Goal: Task Accomplishment & Management: Complete application form

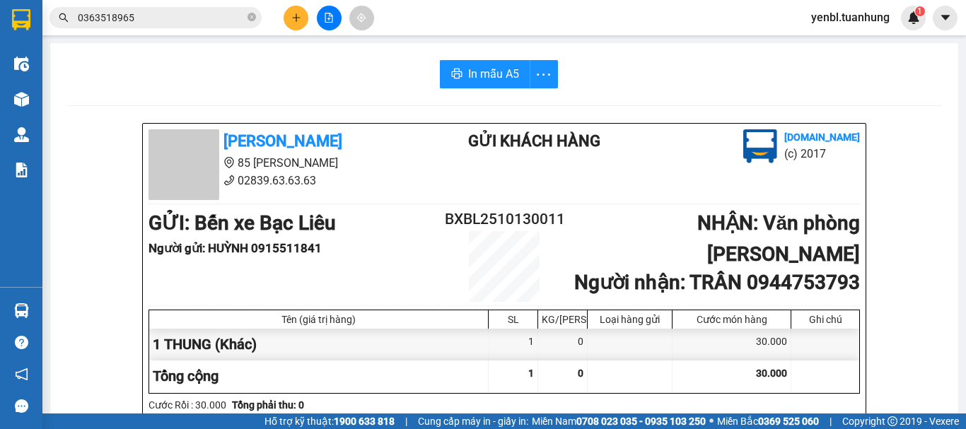
scroll to position [71, 0]
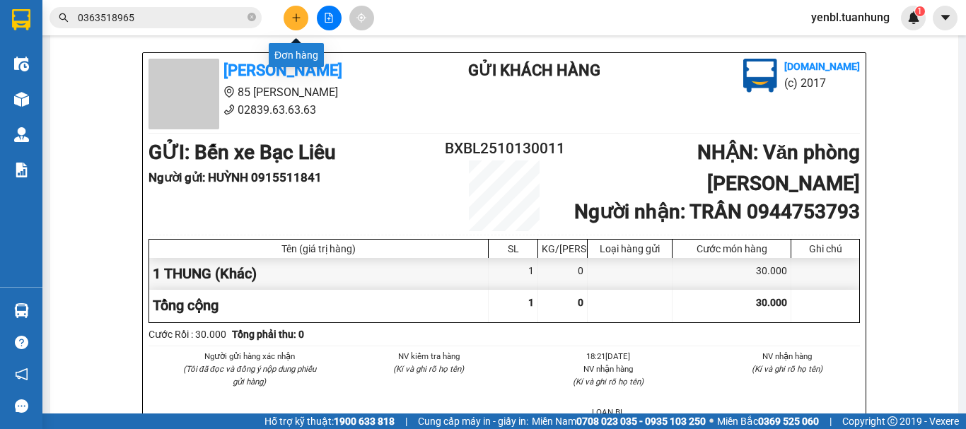
click at [299, 18] on icon "plus" at bounding box center [296, 17] width 8 height 1
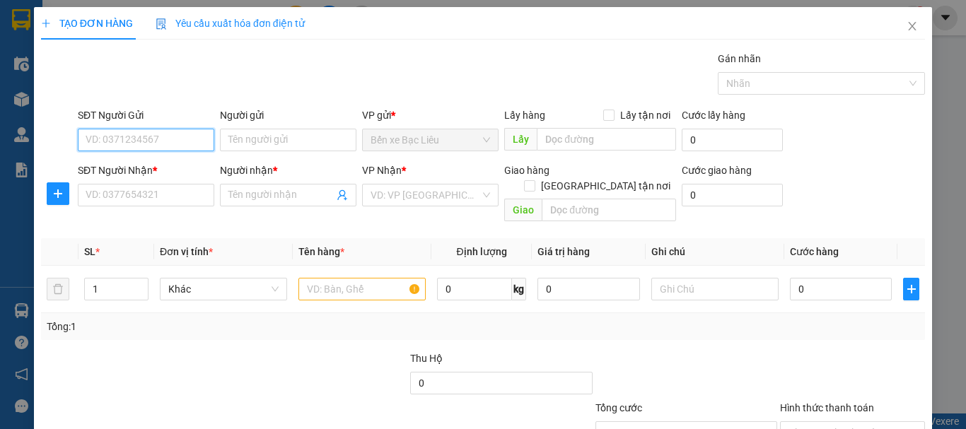
click at [154, 138] on input "SĐT Người Gửi" at bounding box center [146, 140] width 137 height 23
type input "0859596643"
click at [148, 137] on input "0859596643" at bounding box center [146, 140] width 137 height 23
click at [138, 171] on div "0859596643 - NK [GEOGRAPHIC_DATA]" at bounding box center [173, 169] width 175 height 16
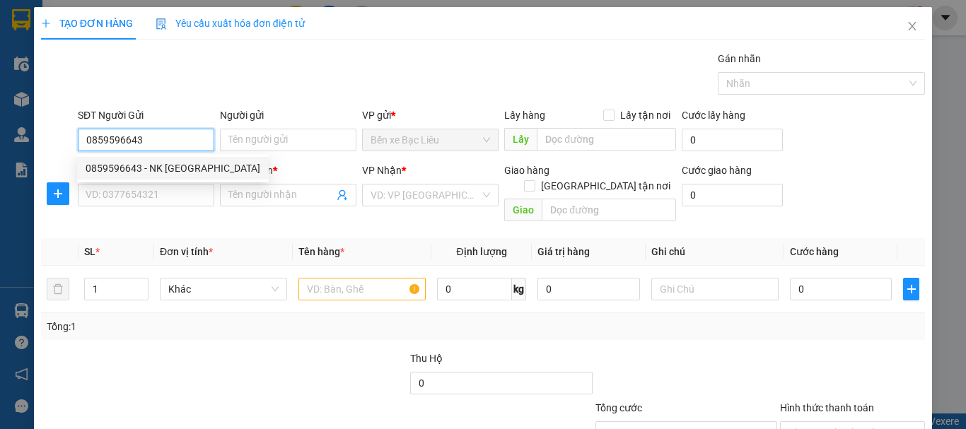
type input "NK VĨNH HƯNG"
type input "0859596643"
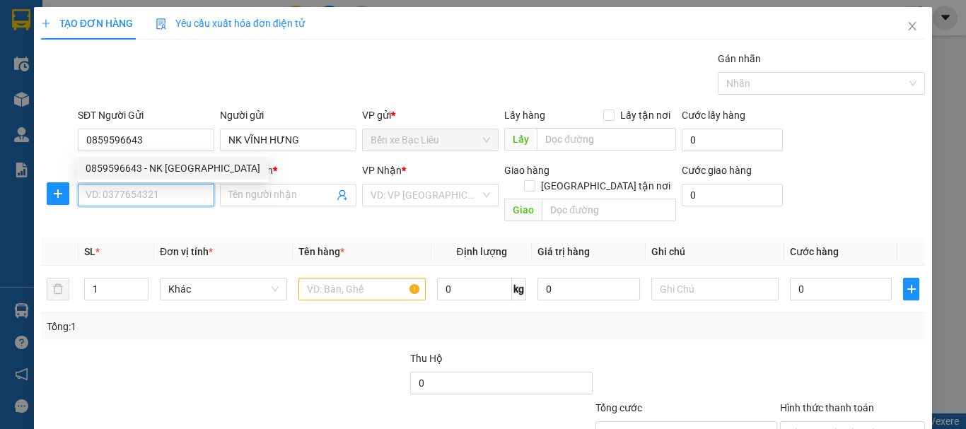
click at [135, 200] on input "SĐT Người Nhận *" at bounding box center [146, 195] width 137 height 23
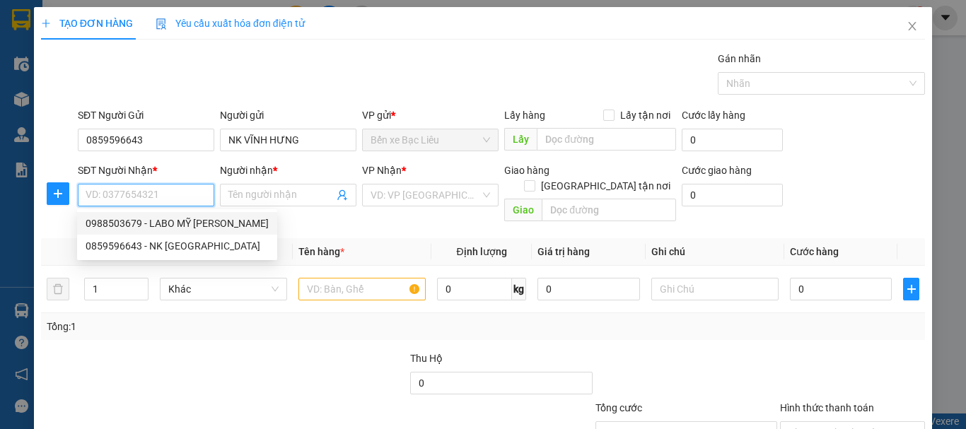
click at [155, 219] on div "0988503679 - LABO MỸ [PERSON_NAME]" at bounding box center [177, 224] width 183 height 16
type input "0988503679"
type input "LABO MỸ Á"
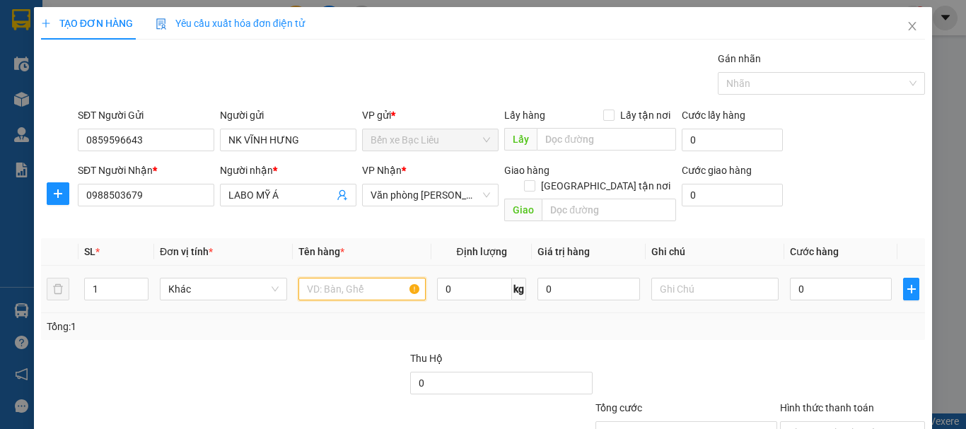
click at [355, 278] on input "text" at bounding box center [362, 289] width 127 height 23
type input "1 HÔP"
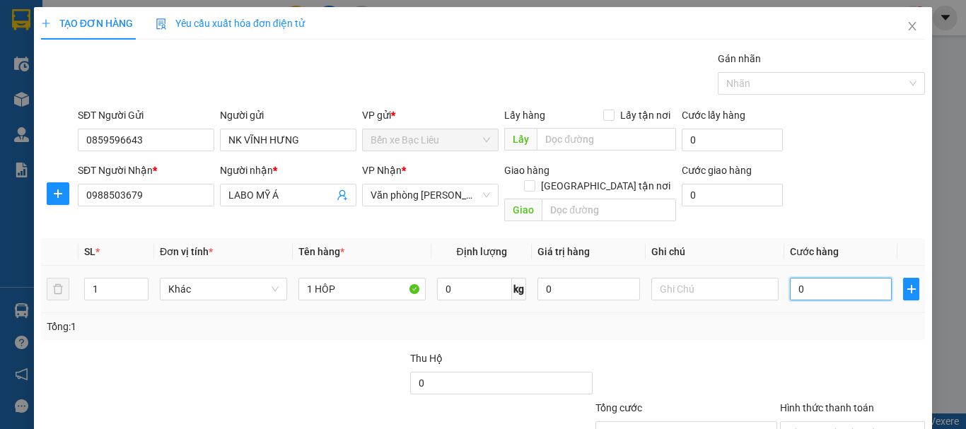
click at [822, 278] on input "0" at bounding box center [841, 289] width 102 height 23
type input "3"
type input "30"
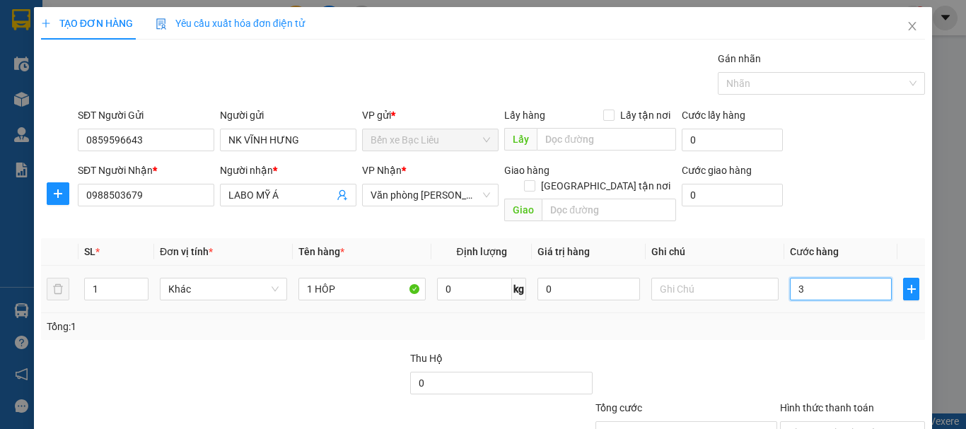
type input "30"
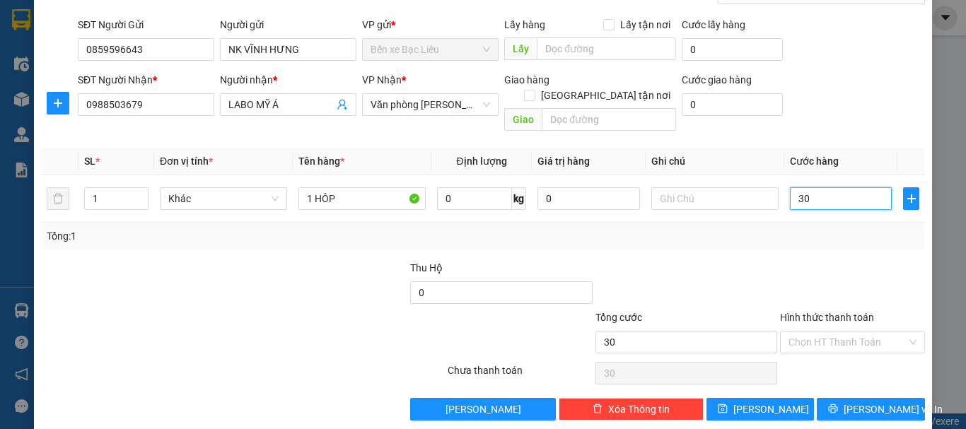
scroll to position [94, 0]
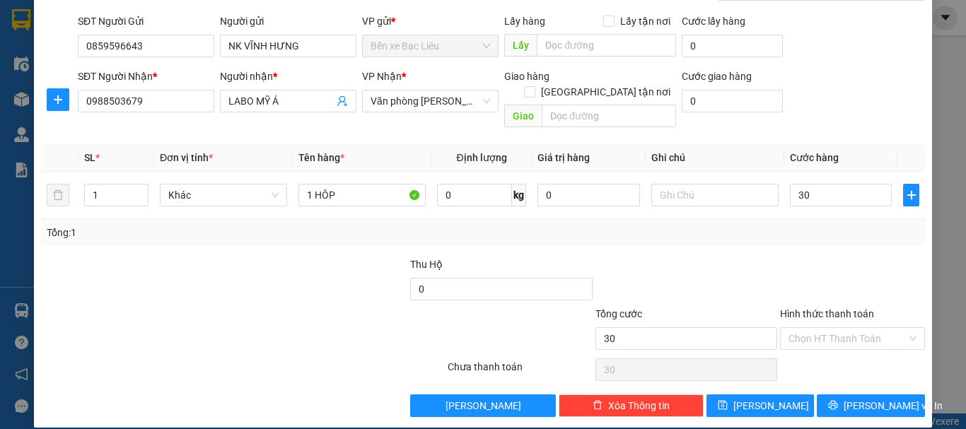
type input "30.000"
click at [821, 309] on div "Hình thức thanh toán" at bounding box center [852, 316] width 145 height 21
click at [818, 329] on input "Hình thức thanh toán" at bounding box center [848, 338] width 118 height 21
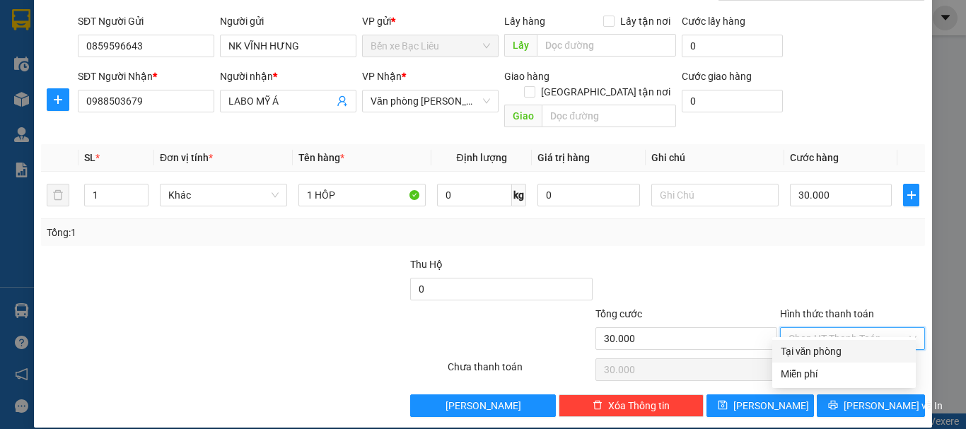
drag, startPoint x: 819, startPoint y: 345, endPoint x: 819, endPoint y: 354, distance: 9.9
click at [819, 347] on div "Tại văn phòng" at bounding box center [844, 352] width 127 height 16
type input "0"
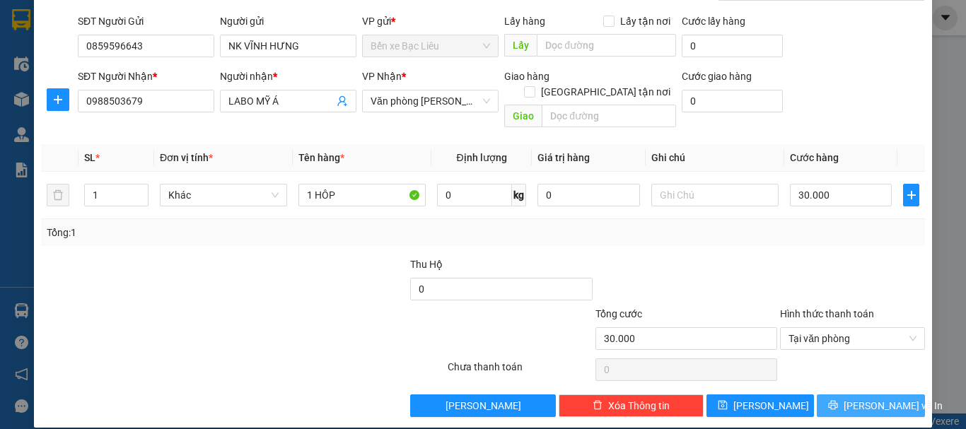
drag, startPoint x: 833, startPoint y: 386, endPoint x: 870, endPoint y: 353, distance: 49.7
click at [833, 395] on button "[PERSON_NAME] và In" at bounding box center [871, 406] width 108 height 23
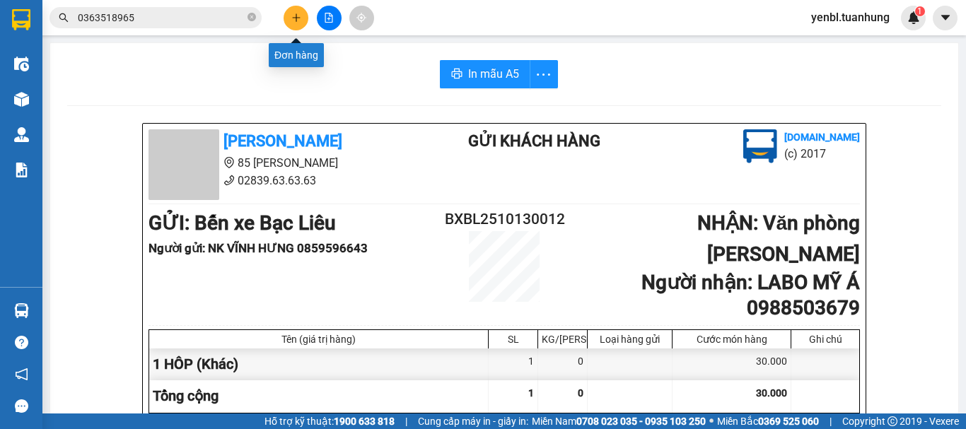
click at [306, 16] on button at bounding box center [296, 18] width 25 height 25
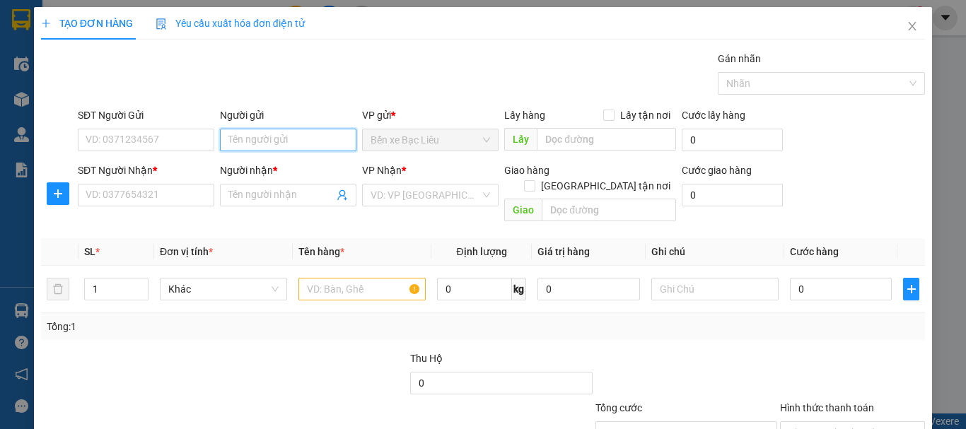
click at [232, 145] on input "Người gửi" at bounding box center [288, 140] width 137 height 23
type input "HỮU TÙNG"
click at [269, 169] on div "HỮU TÙNG - 0356179990" at bounding box center [285, 169] width 118 height 16
type input "0356179990"
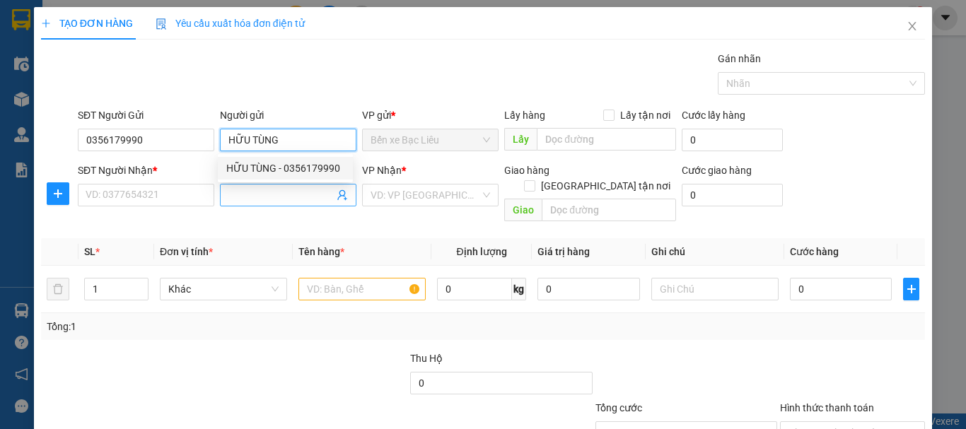
type input "HỮU TÙNG"
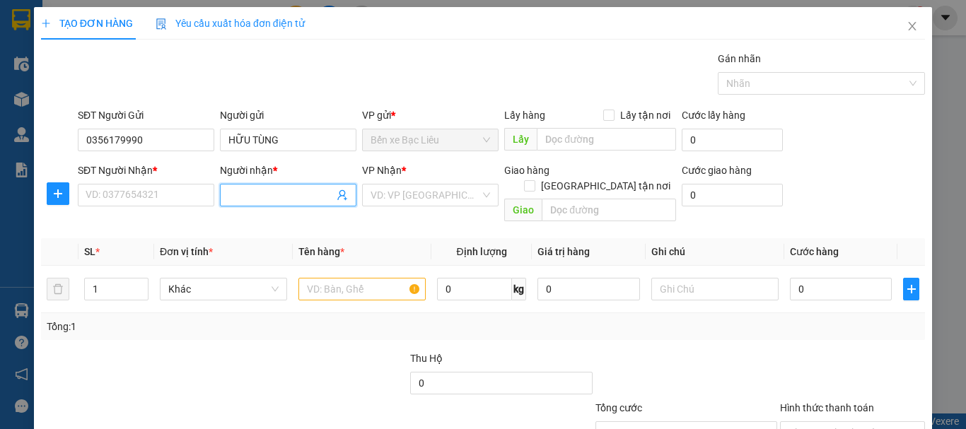
click at [252, 187] on span at bounding box center [288, 195] width 137 height 23
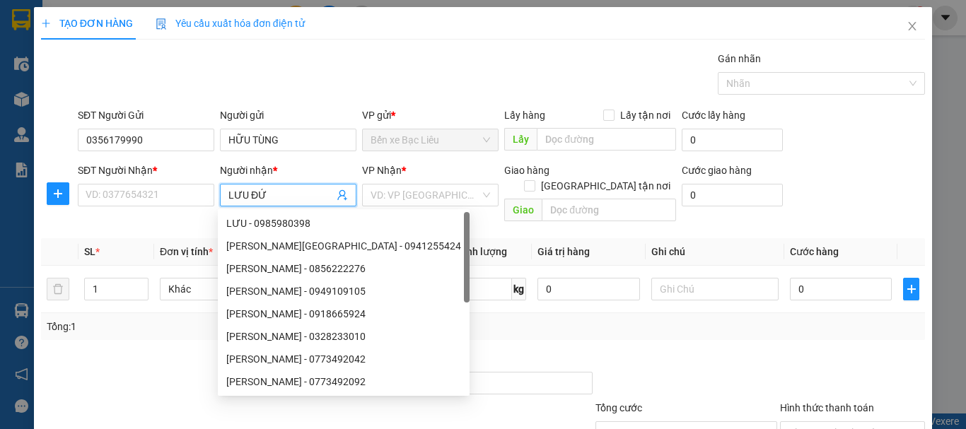
type input "[PERSON_NAME]"
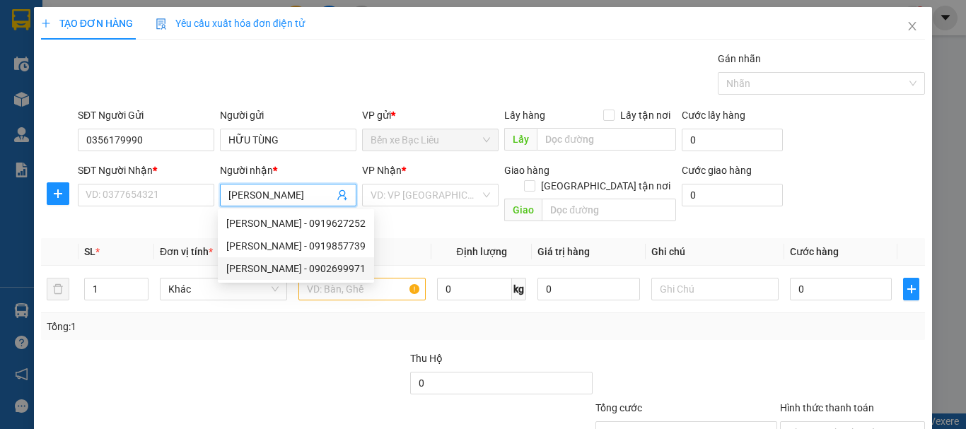
click at [241, 265] on div "[PERSON_NAME] - 0902699971" at bounding box center [295, 269] width 139 height 16
type input "0902699971"
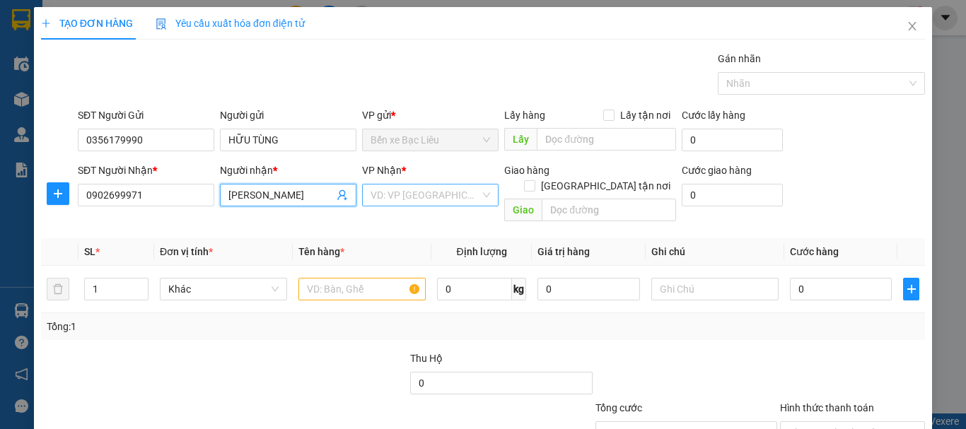
type input "[PERSON_NAME]"
click at [427, 192] on input "search" at bounding box center [426, 195] width 110 height 21
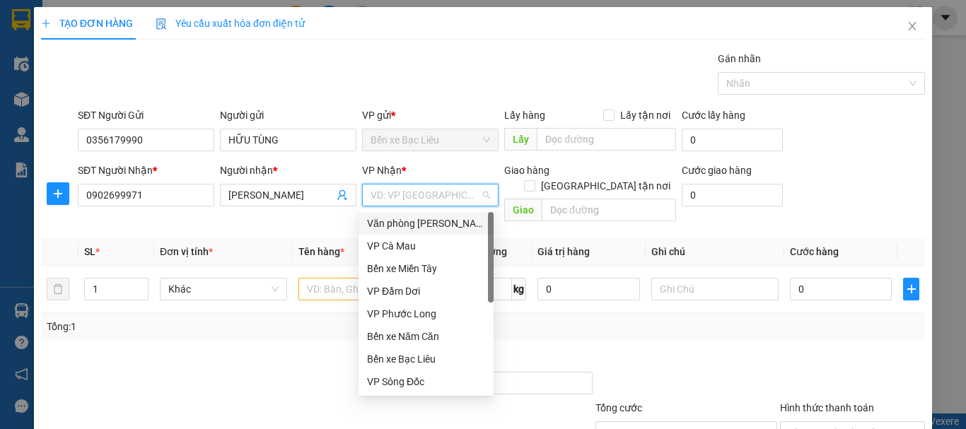
click at [424, 228] on div "Văn phòng [PERSON_NAME]" at bounding box center [426, 224] width 118 height 16
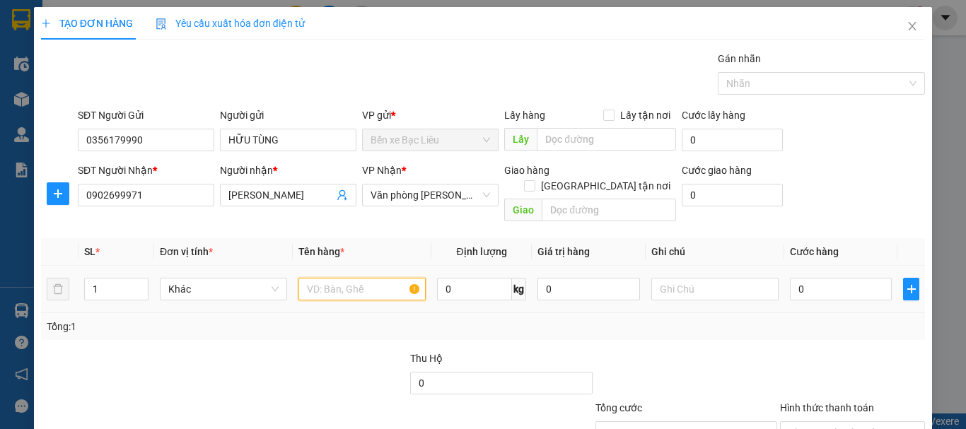
click at [368, 278] on input "text" at bounding box center [362, 289] width 127 height 23
type input "1 HÔP"
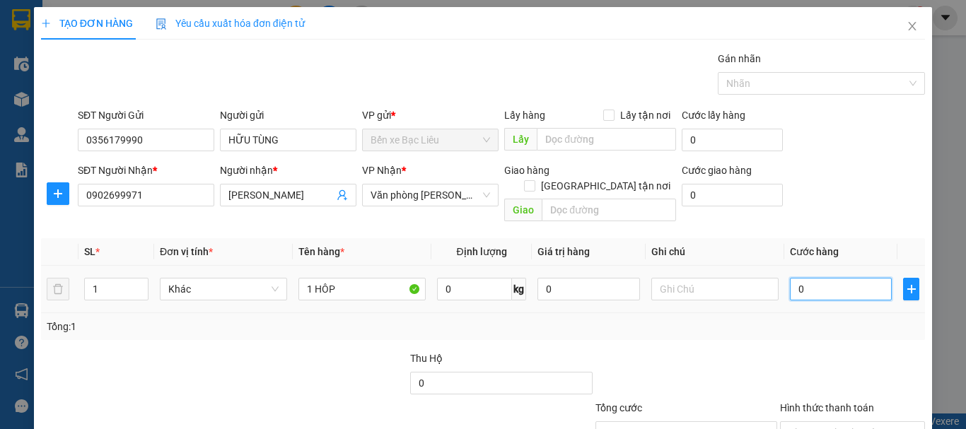
click at [797, 278] on input "0" at bounding box center [841, 289] width 102 height 23
type input "3"
type input "30"
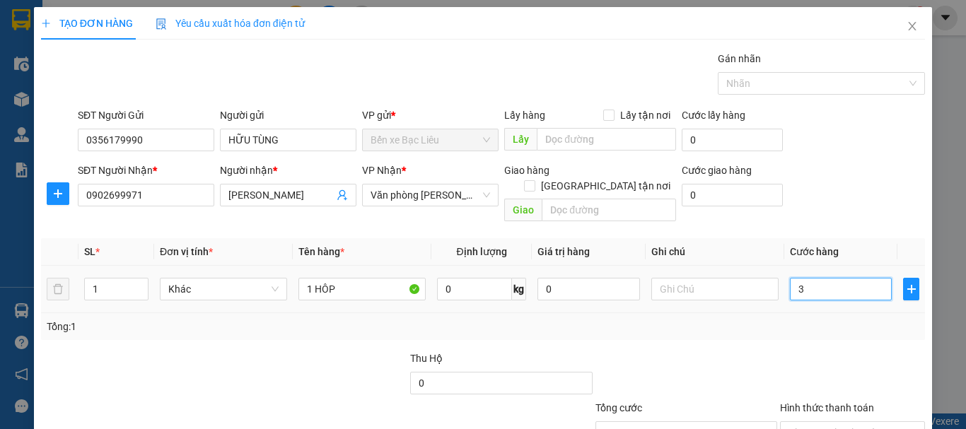
type input "30"
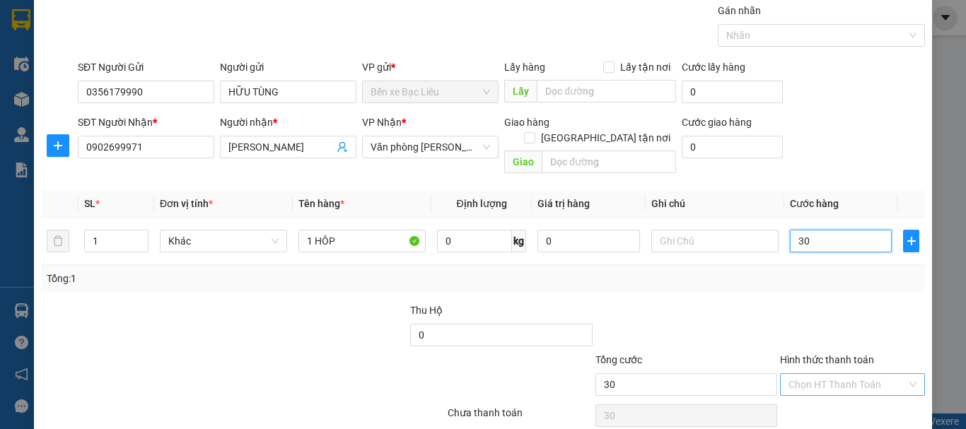
scroll to position [94, 0]
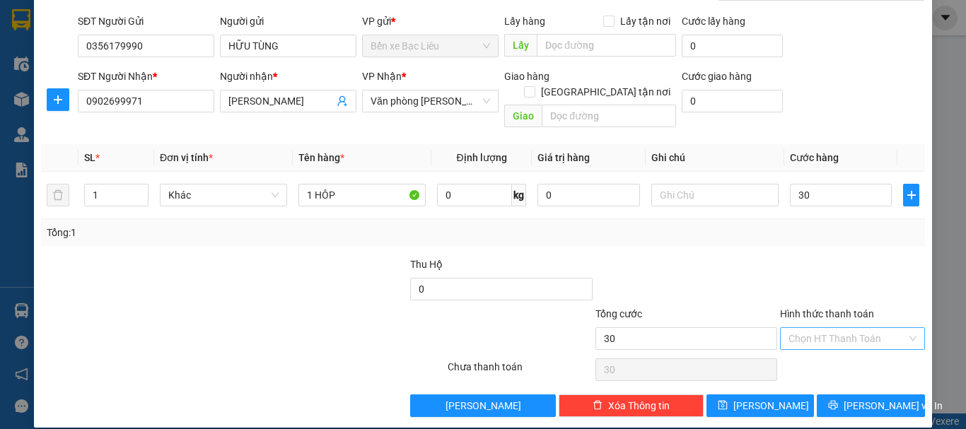
type input "30.000"
click at [815, 328] on input "Hình thức thanh toán" at bounding box center [848, 338] width 118 height 21
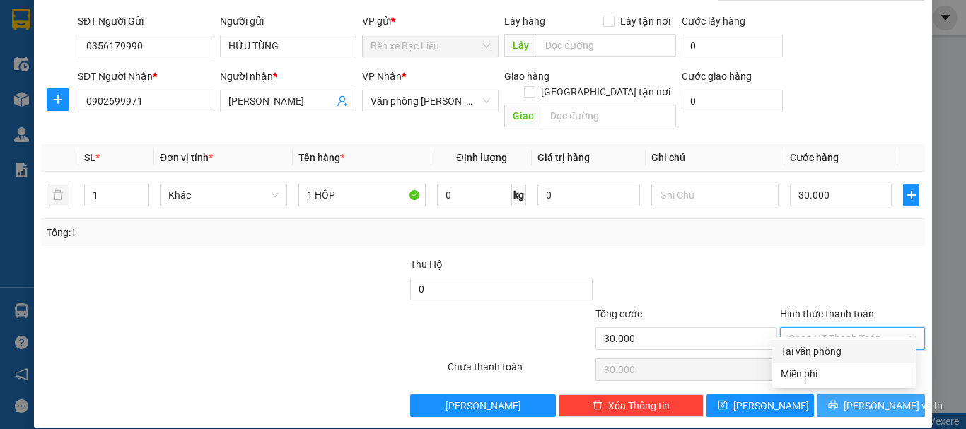
drag, startPoint x: 814, startPoint y: 347, endPoint x: 840, endPoint y: 393, distance: 52.9
click at [815, 353] on div "Tại văn phòng" at bounding box center [844, 352] width 127 height 16
type input "0"
click at [838, 400] on icon "printer" at bounding box center [833, 405] width 10 height 10
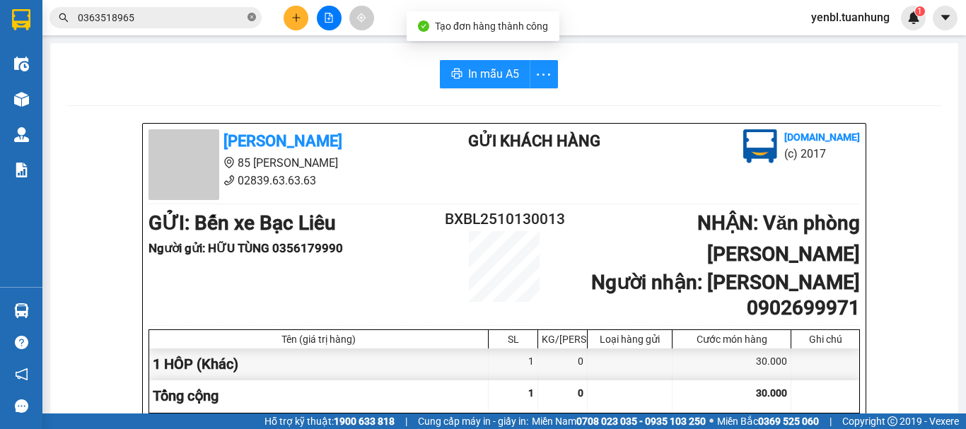
click at [248, 21] on icon "close-circle" at bounding box center [252, 17] width 8 height 8
click at [225, 17] on input "text" at bounding box center [161, 18] width 167 height 16
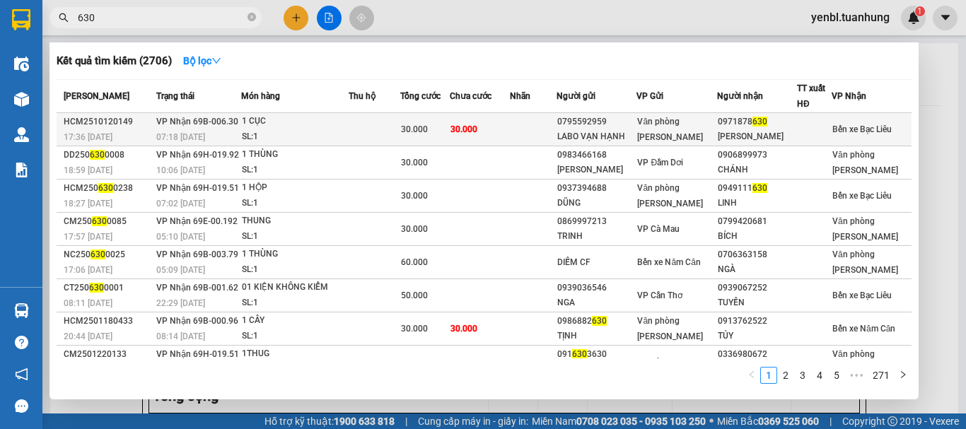
type input "630"
click at [751, 127] on div "0971878 630" at bounding box center [757, 122] width 79 height 15
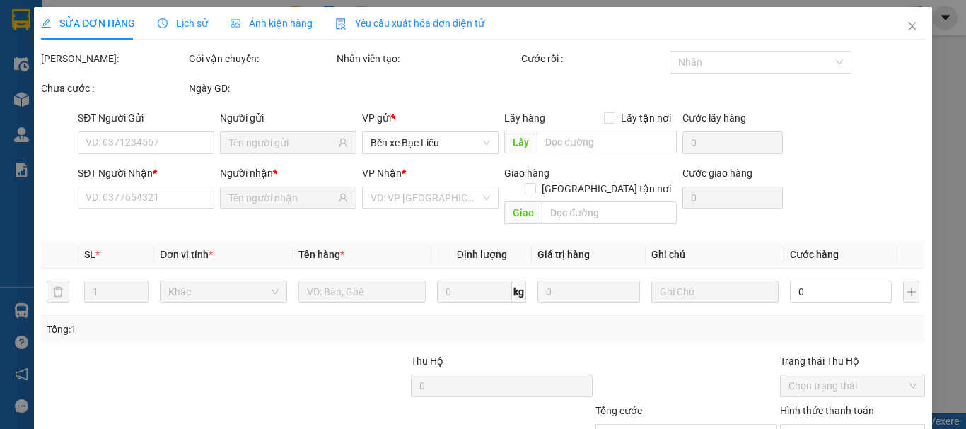
type input "0795592959"
type input "LABO VẠN HẠNH"
type input "0971878630"
type input "[PERSON_NAME]"
type input "30.000"
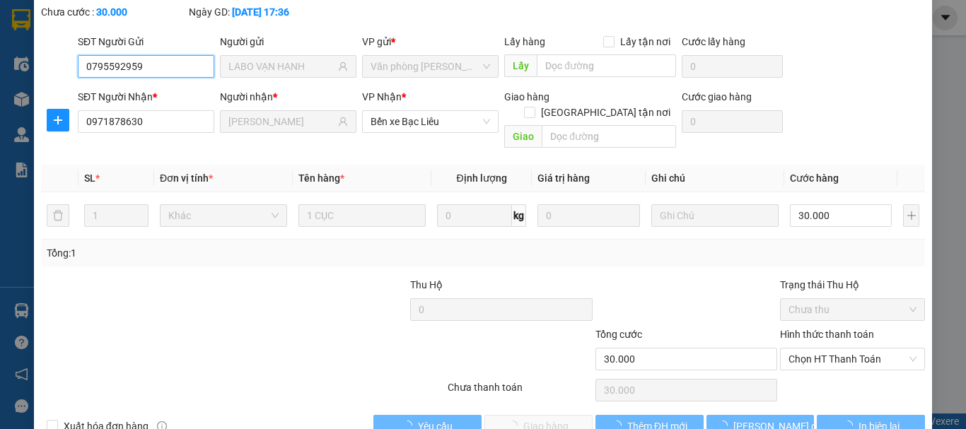
scroll to position [97, 0]
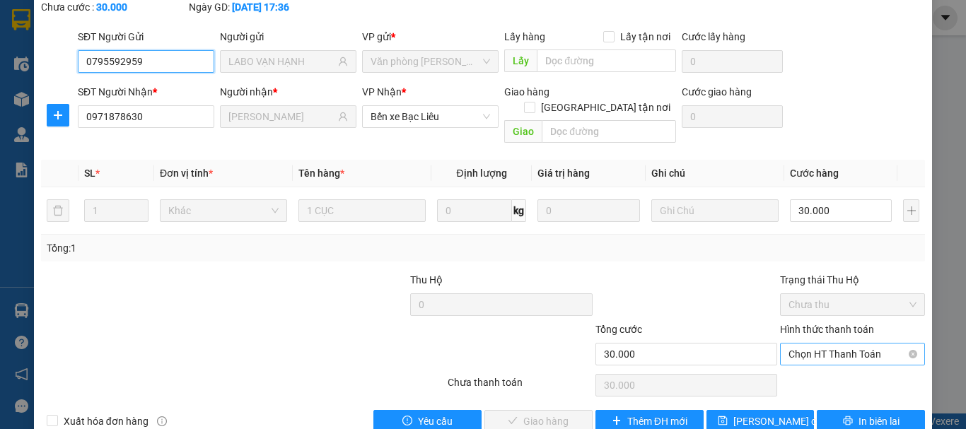
click at [824, 344] on span "Chọn HT Thanh Toán" at bounding box center [853, 354] width 128 height 21
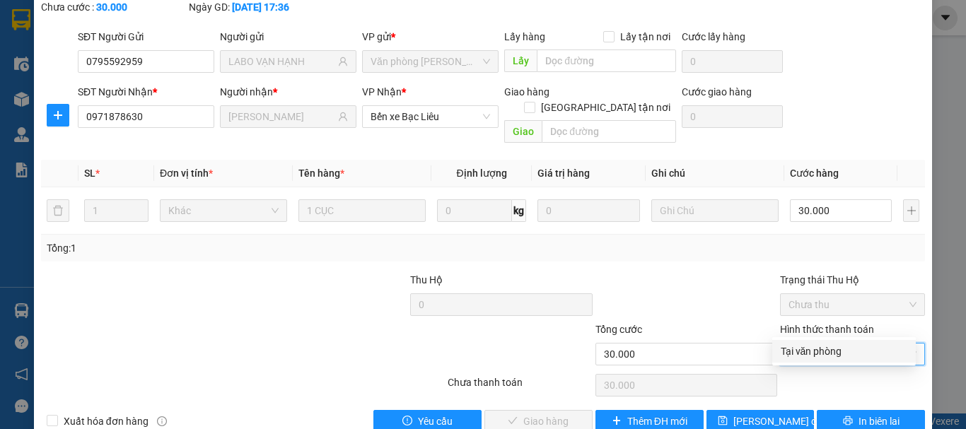
click at [798, 360] on div "Tại văn phòng" at bounding box center [845, 351] width 144 height 23
type input "0"
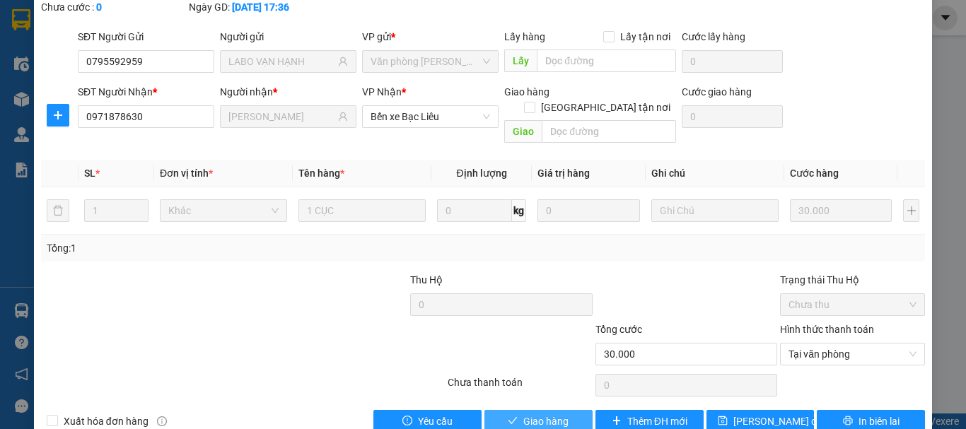
drag, startPoint x: 548, startPoint y: 393, endPoint x: 528, endPoint y: 359, distance: 39.3
click at [548, 414] on span "Giao hàng" at bounding box center [546, 422] width 45 height 16
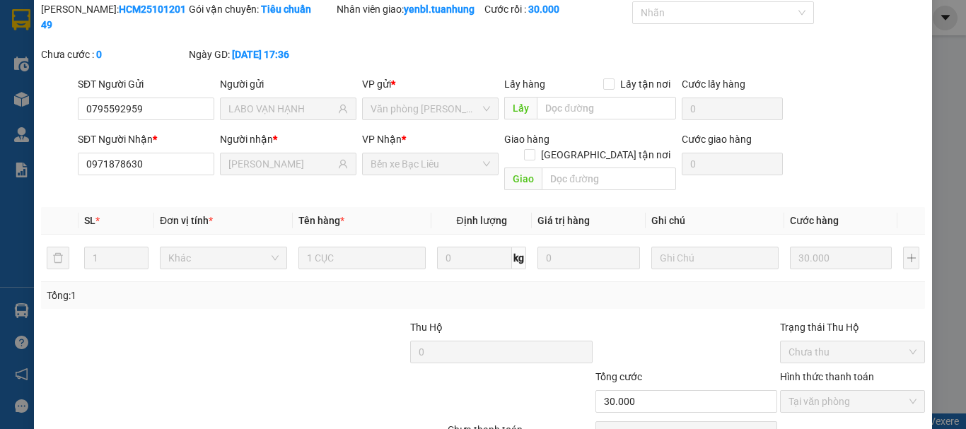
scroll to position [26, 0]
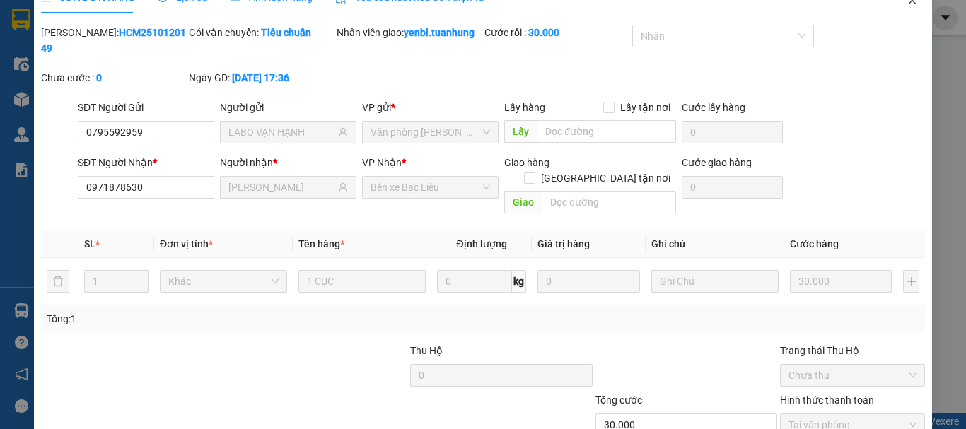
click at [903, 11] on span "Close" at bounding box center [913, 1] width 40 height 40
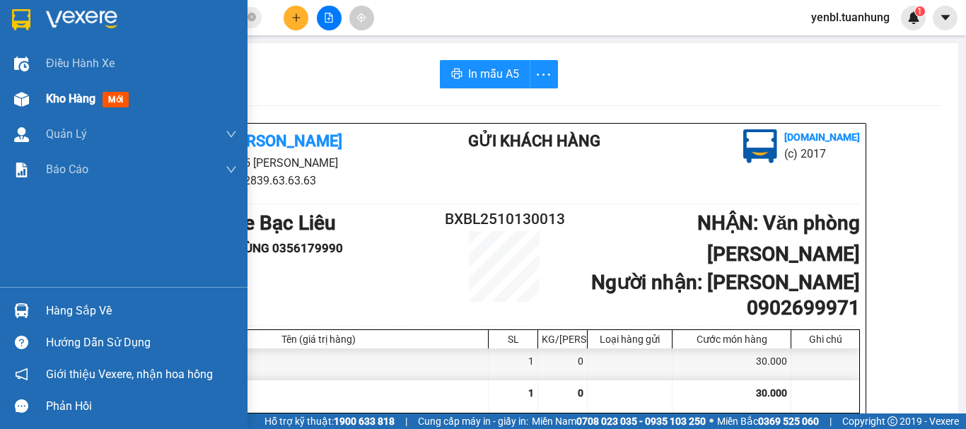
click at [35, 98] on div "Kho hàng mới" at bounding box center [124, 98] width 248 height 35
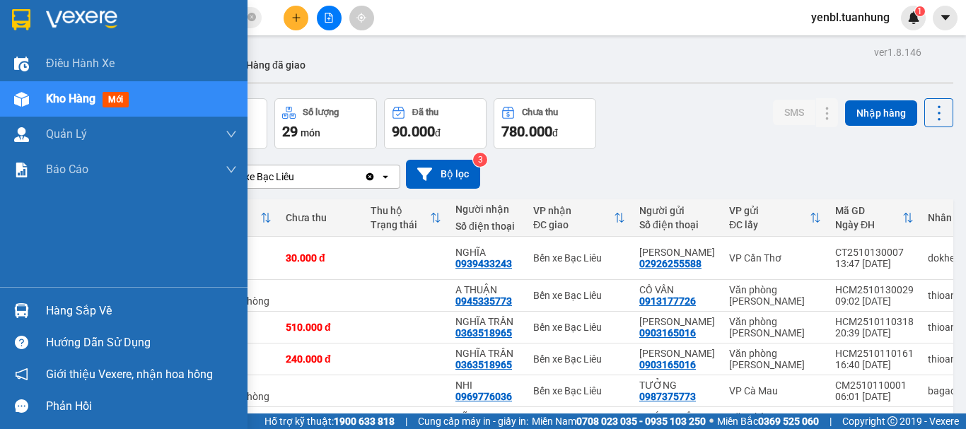
click at [36, 304] on div "Hàng sắp về" at bounding box center [124, 311] width 248 height 32
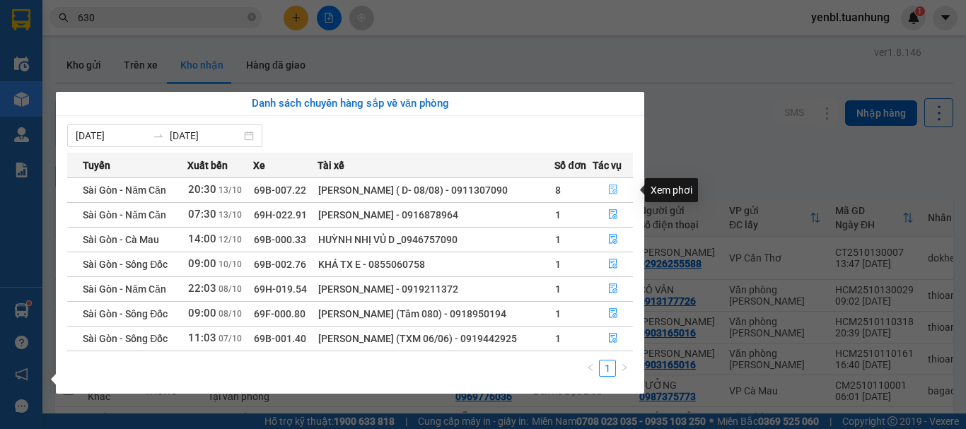
click at [610, 189] on icon "file-done" at bounding box center [613, 190] width 8 height 10
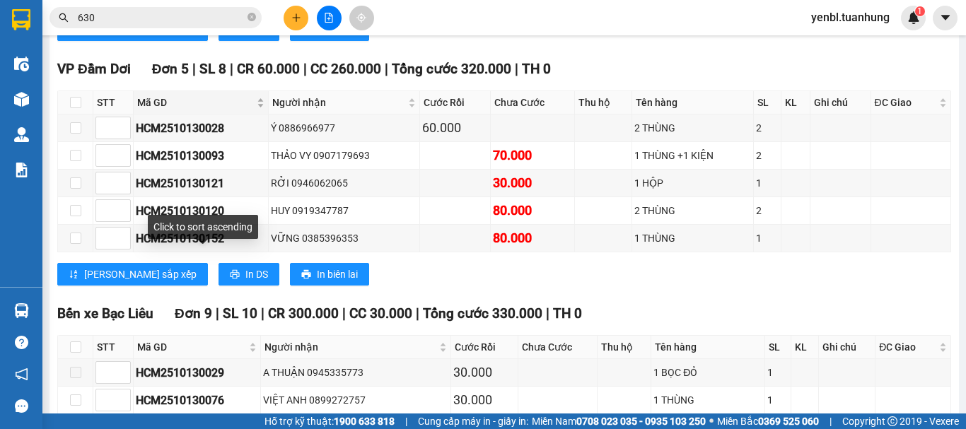
scroll to position [6508, 0]
